Goal: Transaction & Acquisition: Purchase product/service

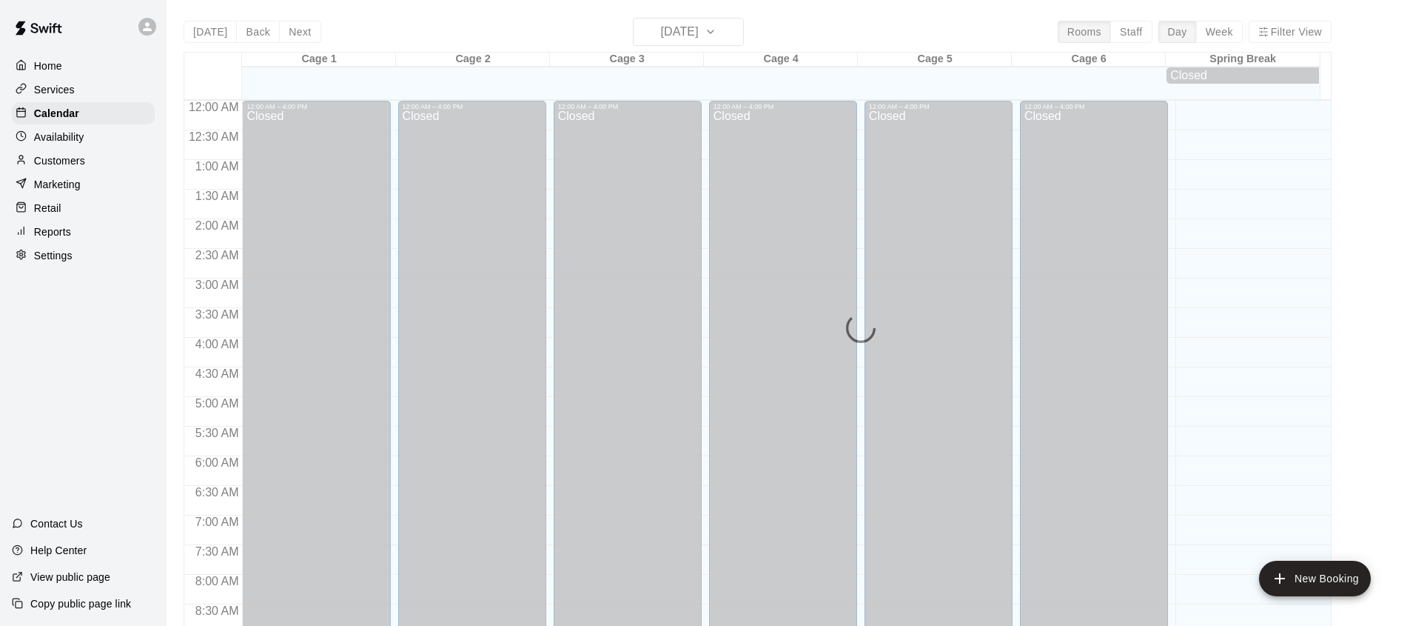
scroll to position [833, 0]
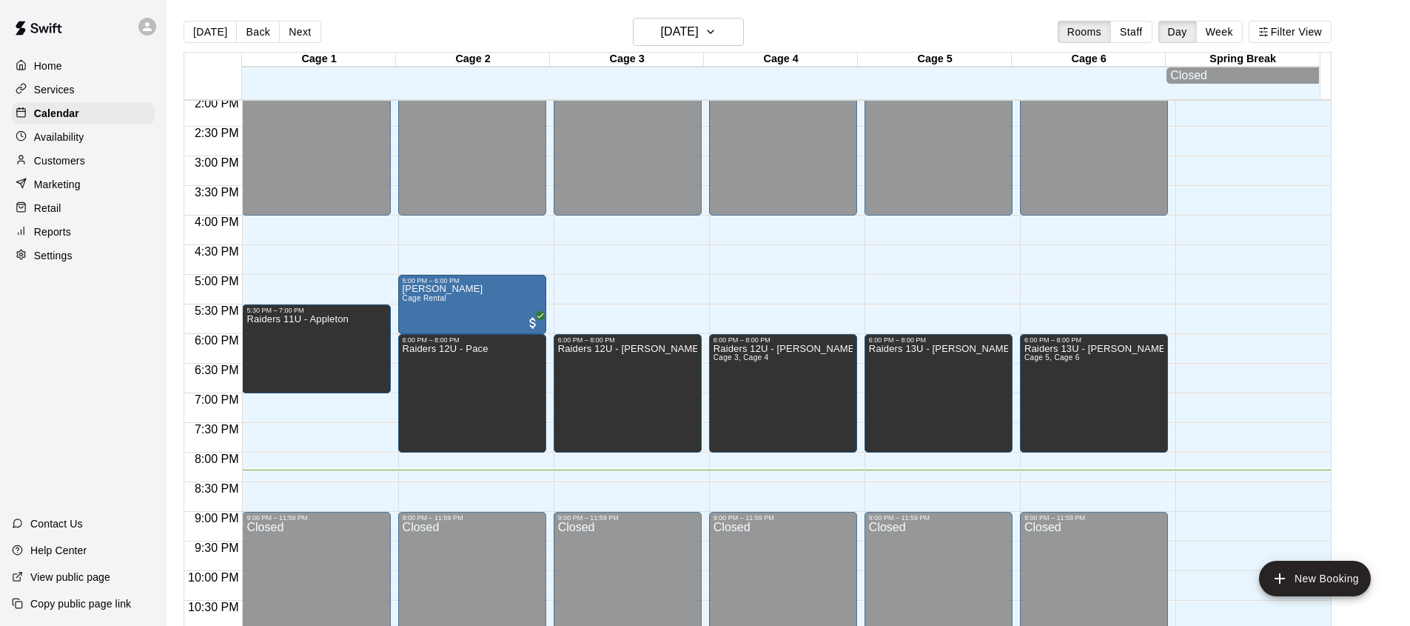
click at [30, 211] on div at bounding box center [25, 208] width 19 height 14
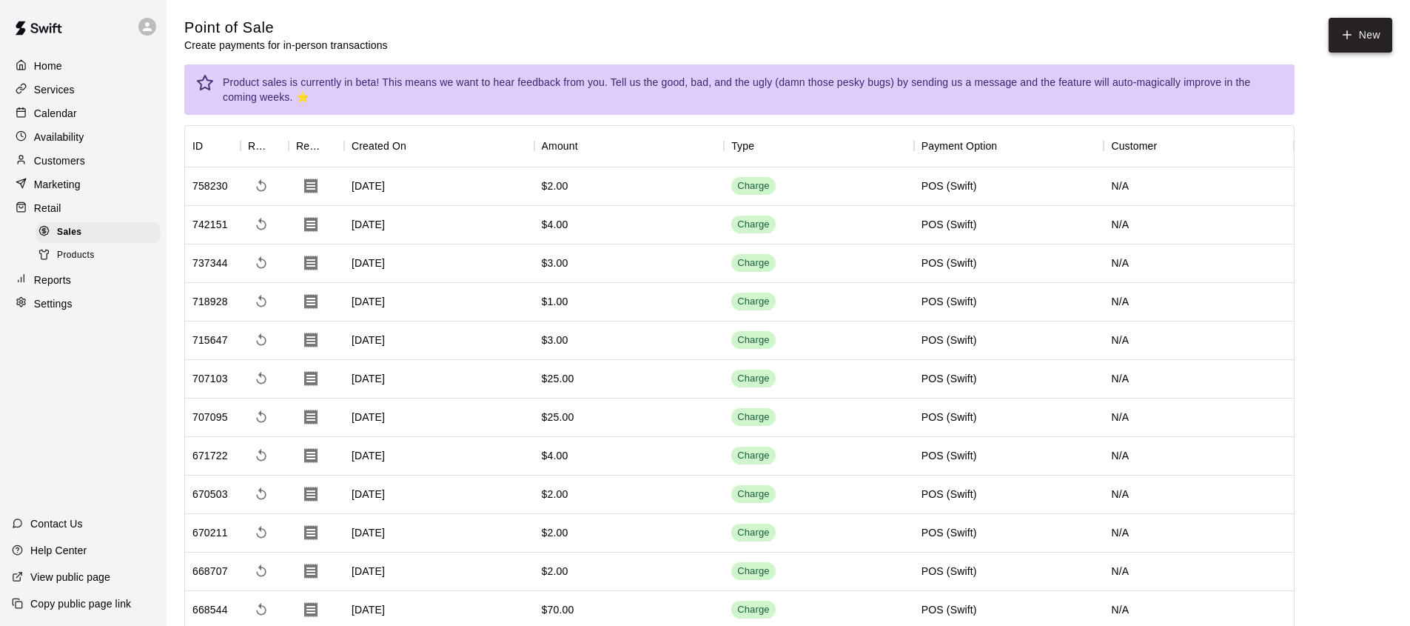
click at [1363, 44] on button "New" at bounding box center [1361, 35] width 64 height 35
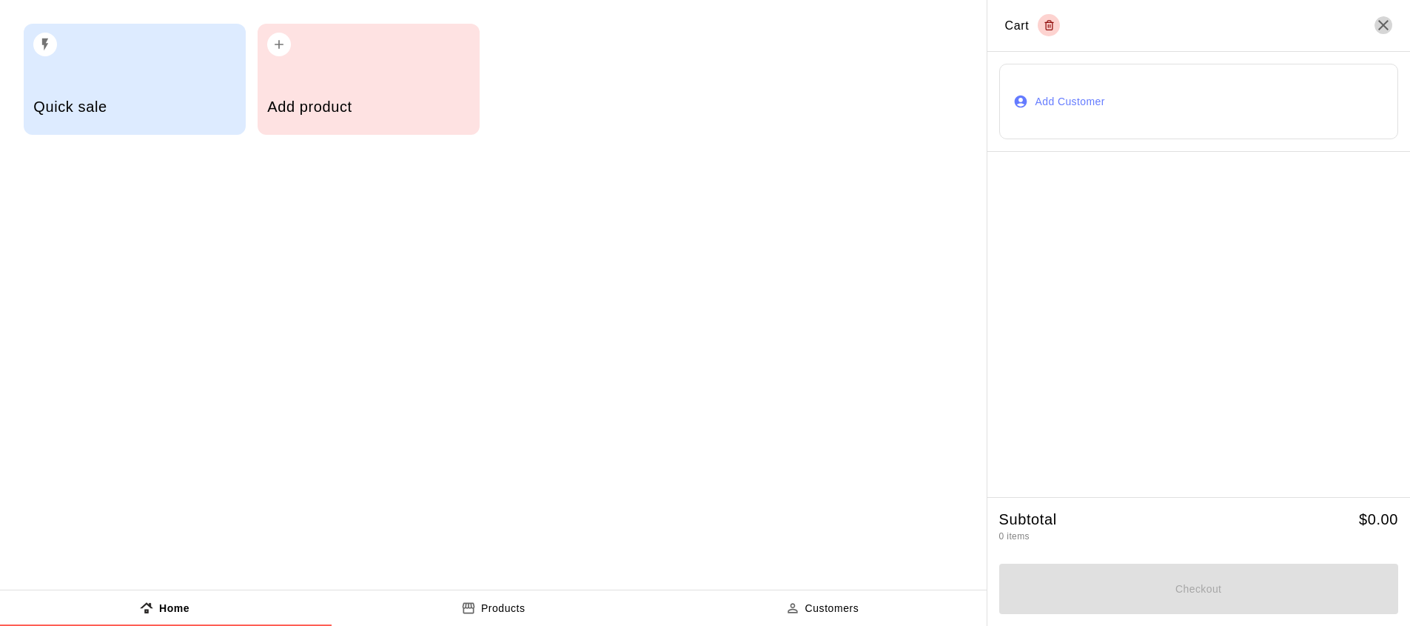
click at [1393, 32] on icon "Close" at bounding box center [1384, 25] width 18 height 18
click at [121, 64] on div "Quick sale" at bounding box center [135, 79] width 222 height 111
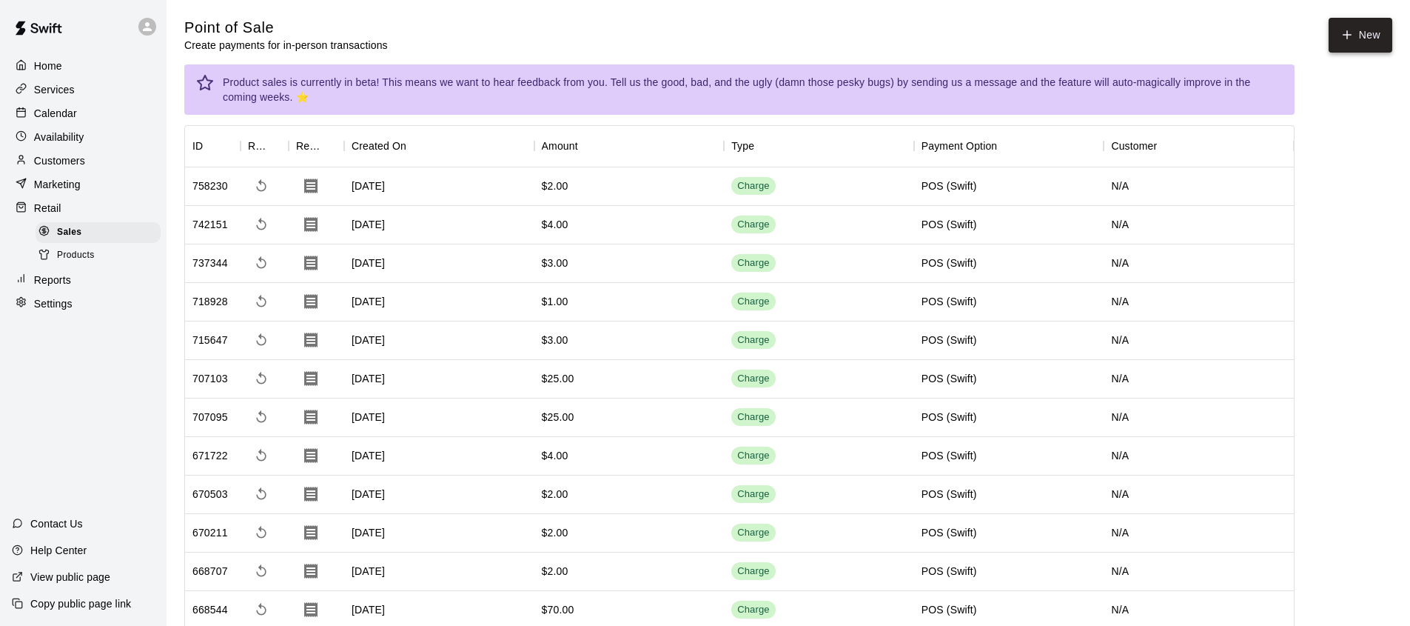
click at [1387, 37] on button "New" at bounding box center [1361, 35] width 64 height 35
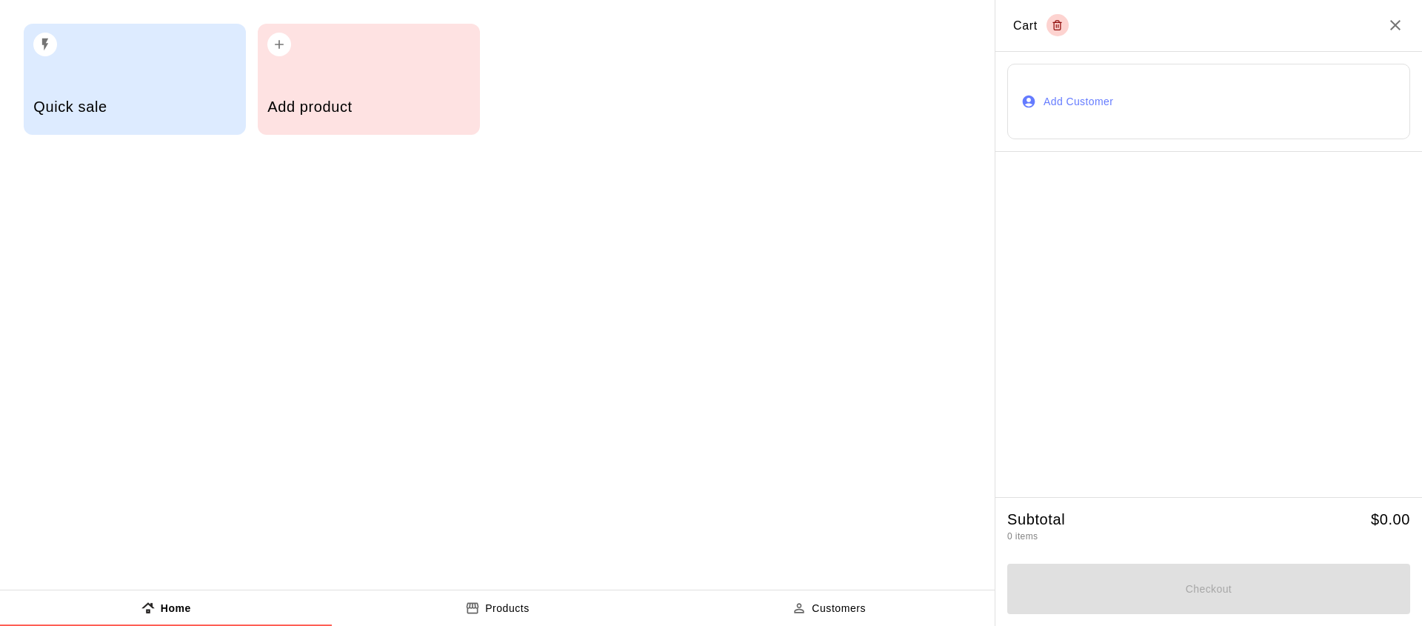
click at [150, 84] on div "Quick sale" at bounding box center [134, 108] width 202 height 53
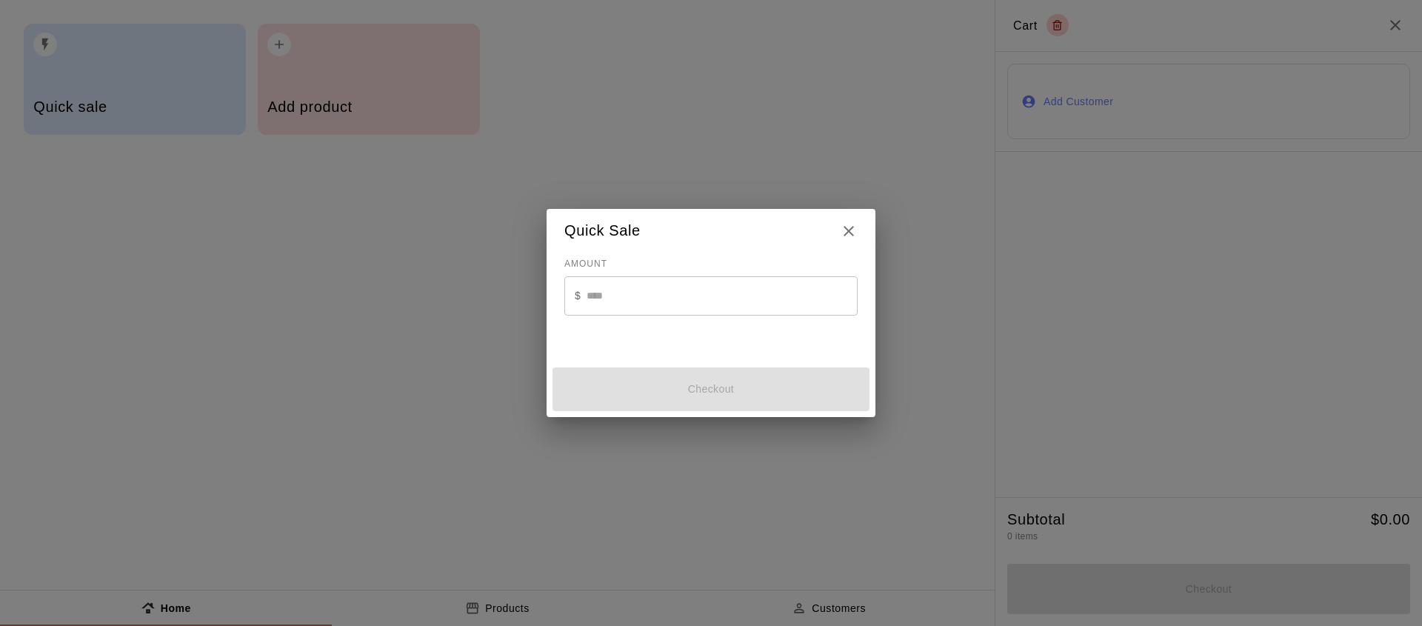
click at [769, 292] on input "text" at bounding box center [721, 295] width 271 height 39
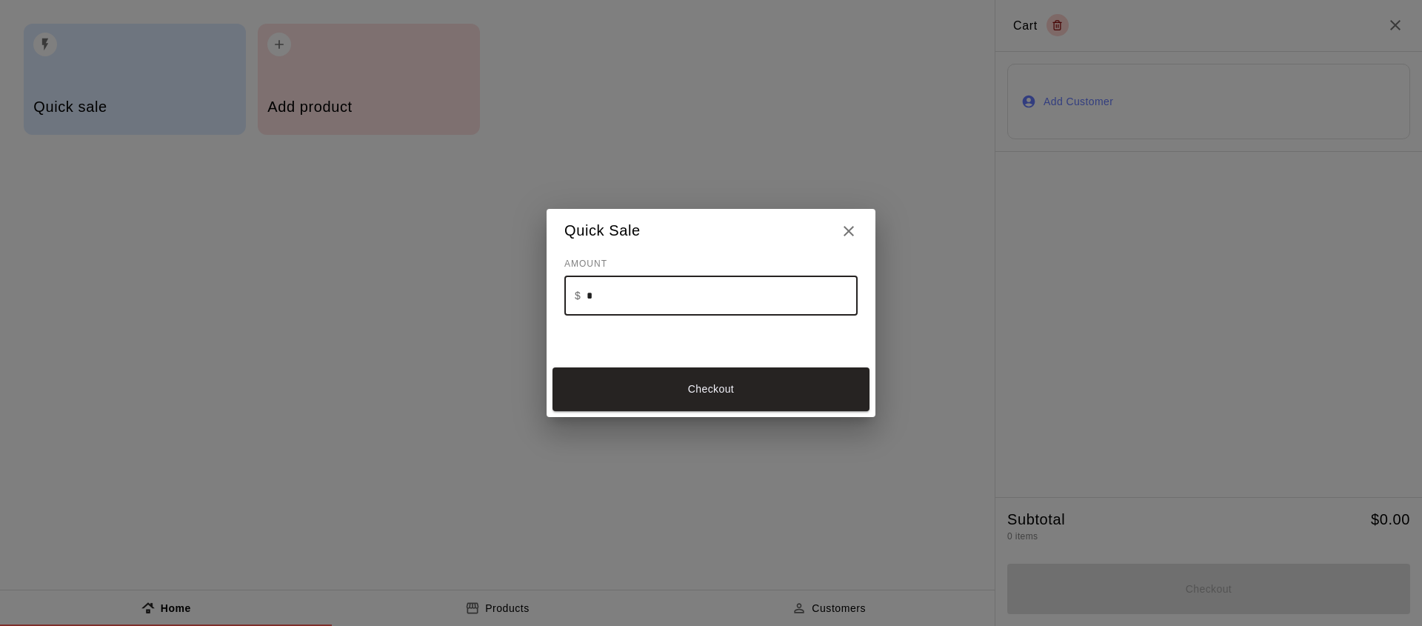
type input "**"
click at [803, 385] on button "Checkout" at bounding box center [710, 389] width 317 height 44
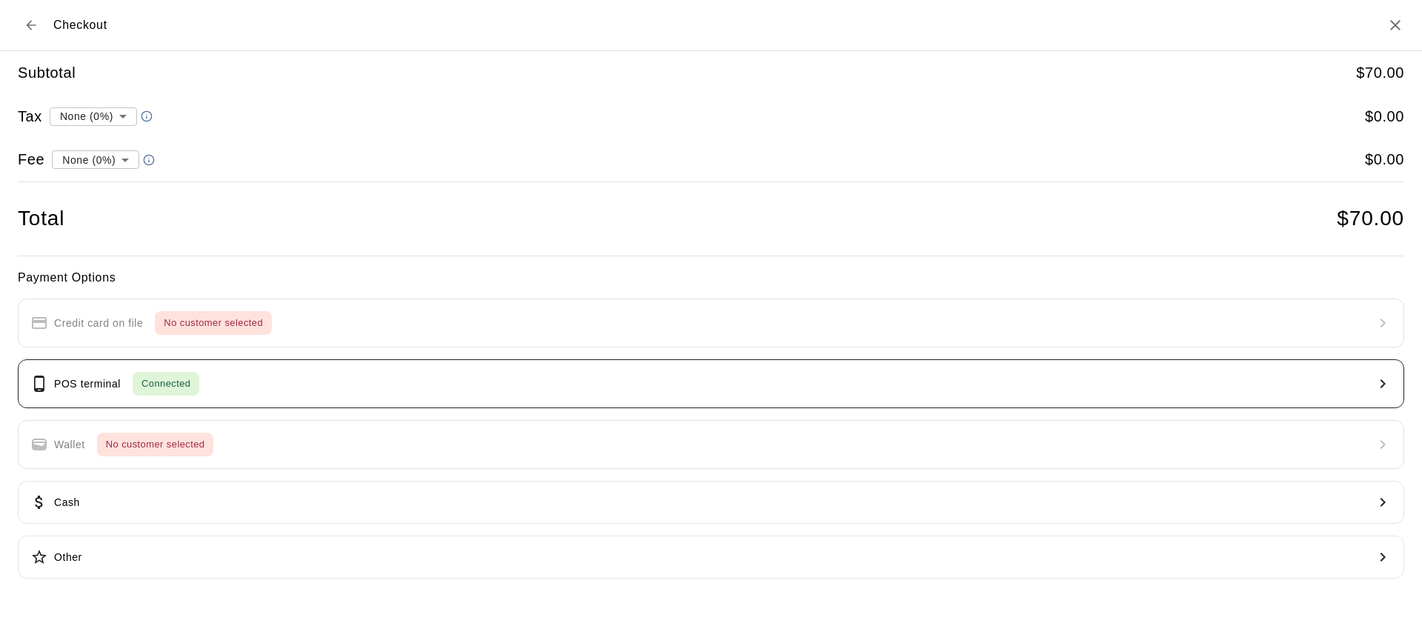
click at [889, 384] on button "POS terminal Connected" at bounding box center [711, 383] width 1386 height 49
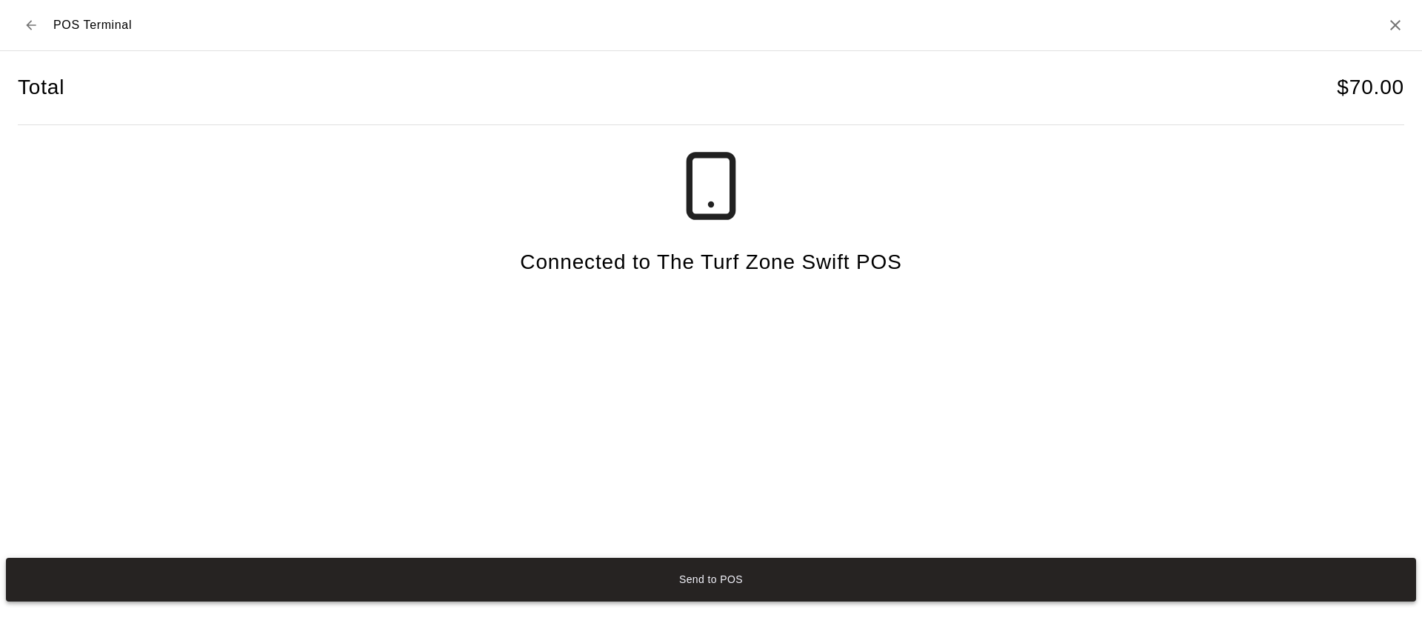
click at [699, 581] on button "Send to POS" at bounding box center [711, 580] width 1410 height 44
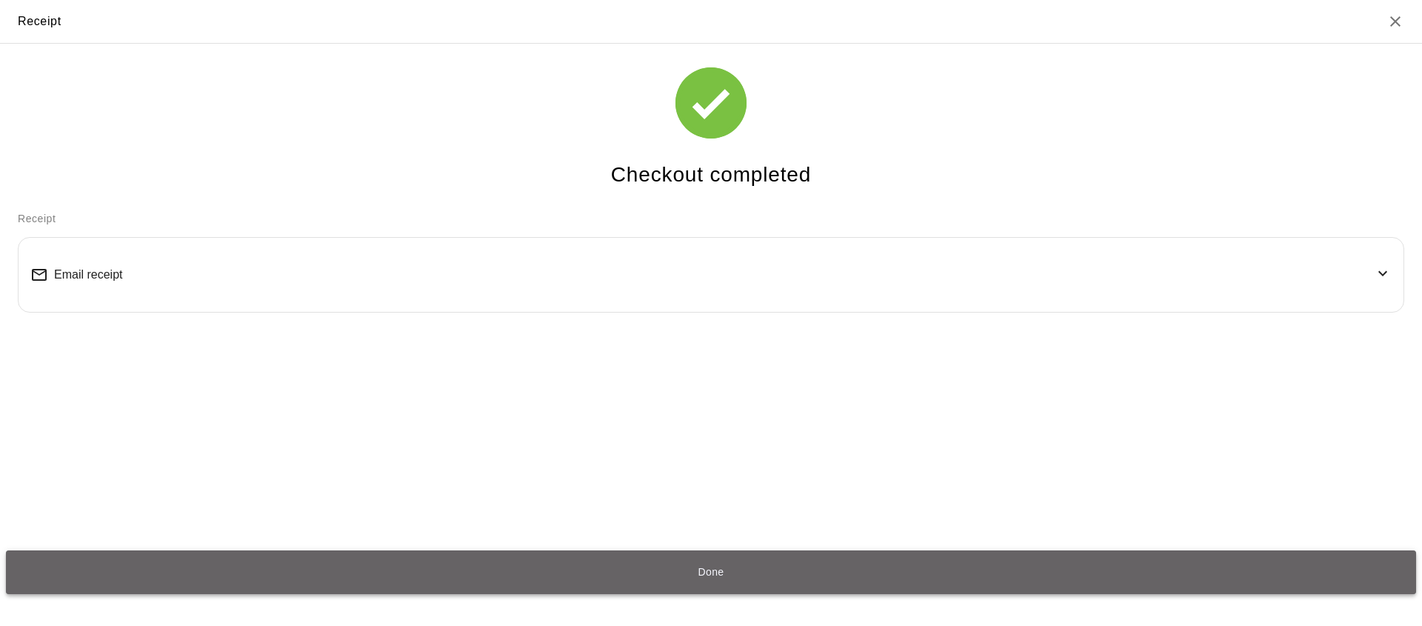
click at [747, 569] on button "Done" at bounding box center [711, 572] width 1410 height 44
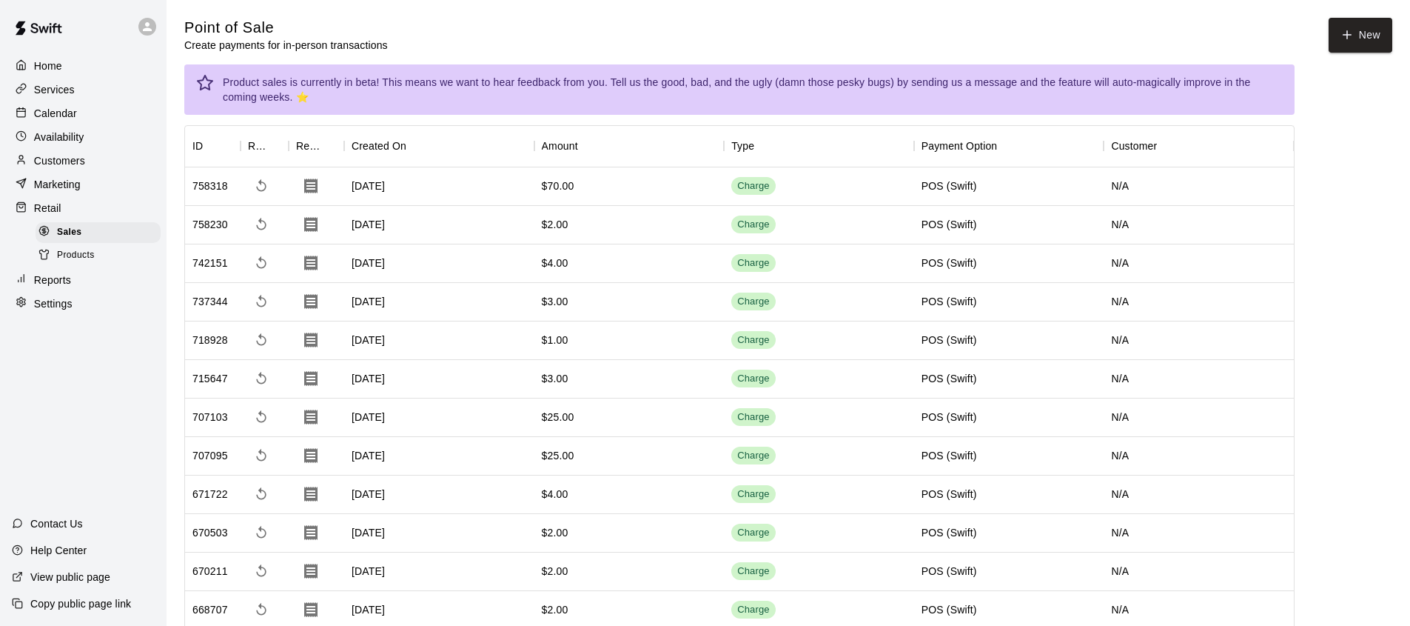
click at [68, 138] on p "Availability" at bounding box center [59, 137] width 50 height 15
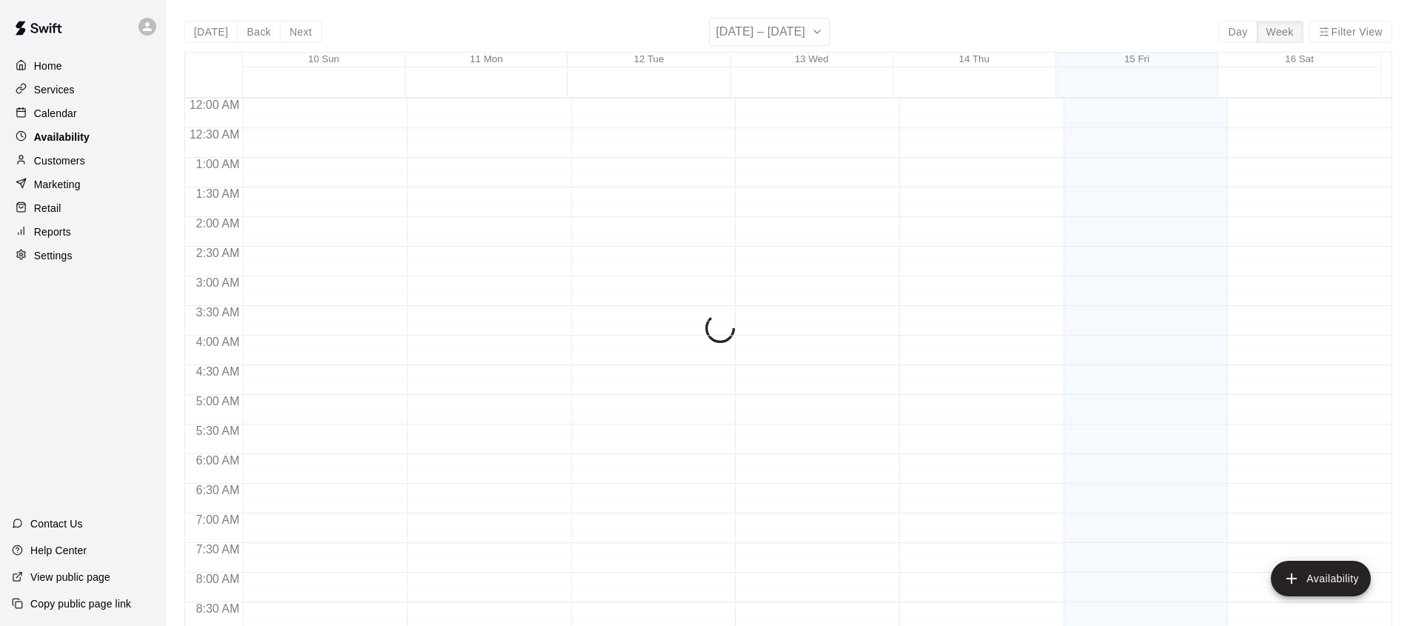
scroll to position [878, 0]
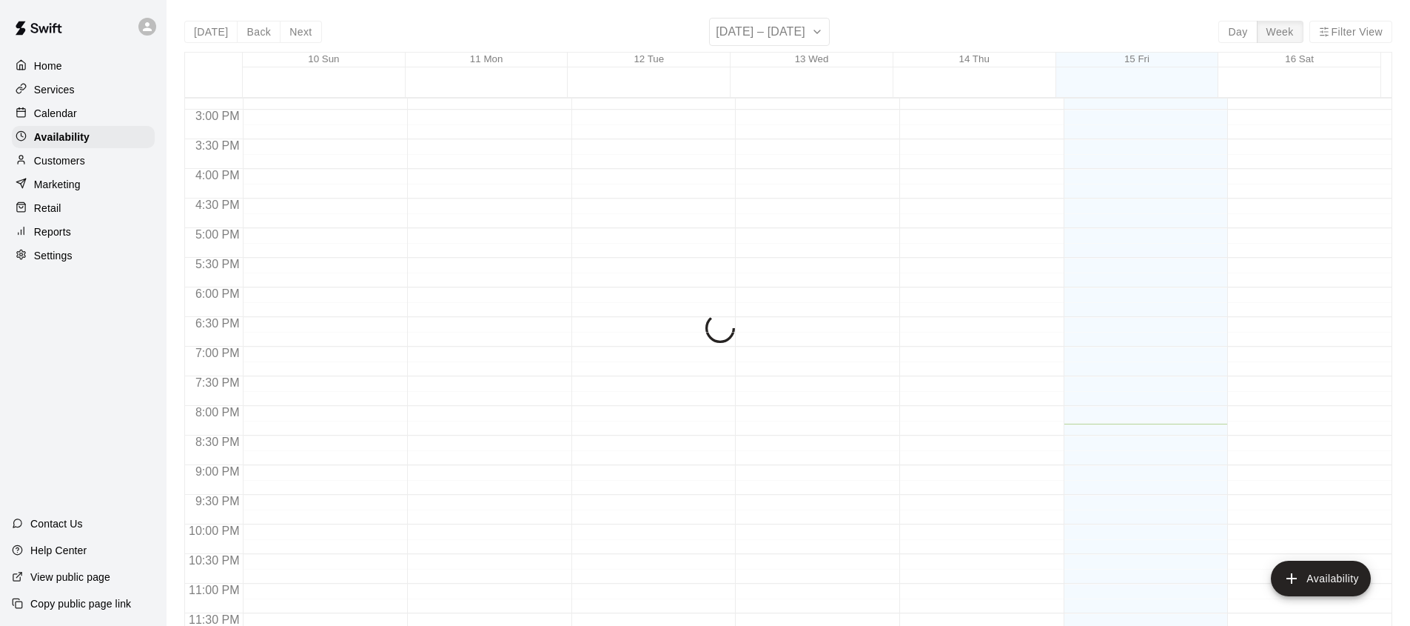
click at [64, 120] on p "Calendar" at bounding box center [55, 113] width 43 height 15
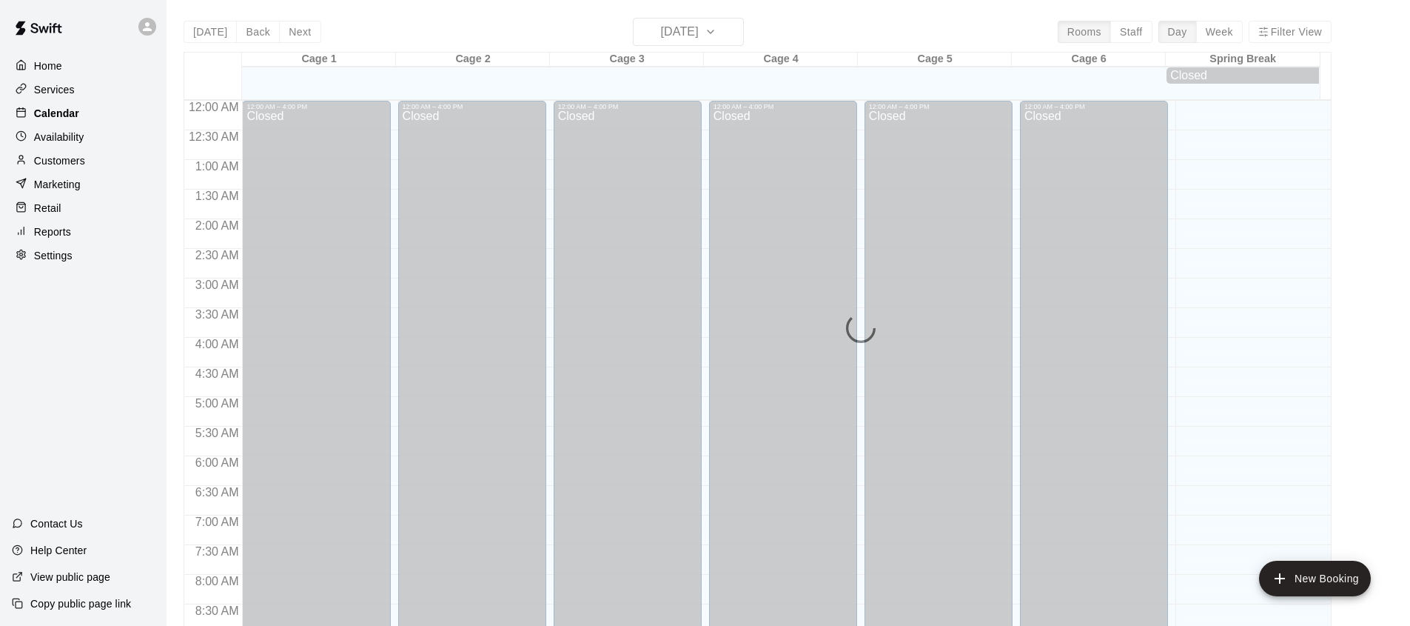
scroll to position [833, 0]
